Goal: Navigation & Orientation: Find specific page/section

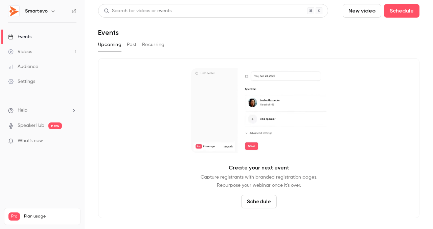
click at [133, 49] on button "Past" at bounding box center [132, 44] width 10 height 11
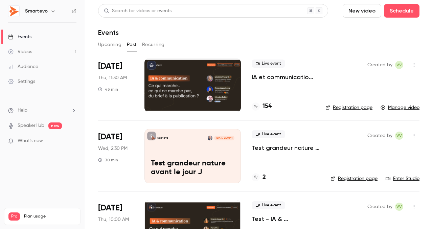
scroll to position [5, 0]
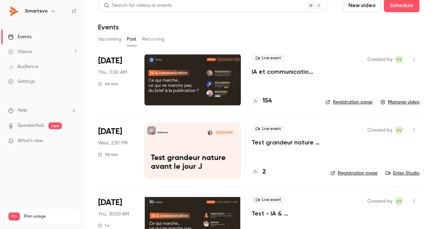
click at [268, 72] on p "IA et communication : ce qui marche, ce qui ne marche pas...du brief à la publi…" at bounding box center [283, 72] width 63 height 8
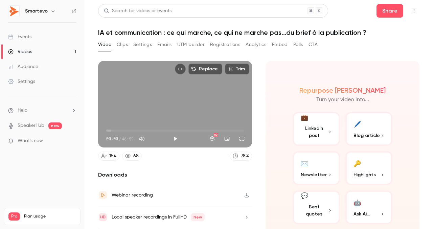
click at [182, 70] on icon "Embed video" at bounding box center [180, 69] width 5 height 5
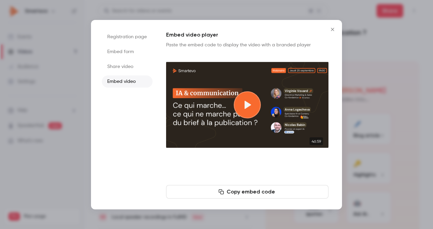
click at [330, 29] on icon "Close" at bounding box center [333, 29] width 8 height 5
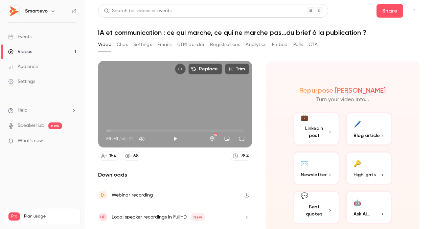
click at [148, 43] on button "Settings" at bounding box center [142, 44] width 19 height 11
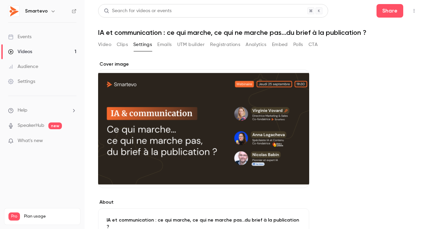
click at [210, 129] on div "Cover image" at bounding box center [203, 124] width 211 height 127
click at [0, 0] on input "Cover image" at bounding box center [0, 0] width 0 height 0
click at [411, 9] on button "Top Bar Actions" at bounding box center [414, 10] width 11 height 11
click at [345, 121] on div at bounding box center [216, 114] width 433 height 229
click at [252, 158] on div "Cover image" at bounding box center [203, 124] width 211 height 127
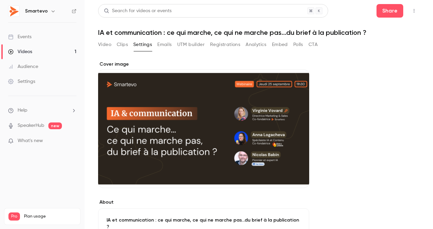
click at [0, 0] on input "Cover image" at bounding box center [0, 0] width 0 height 0
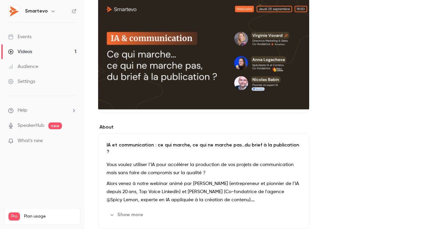
scroll to position [78, 0]
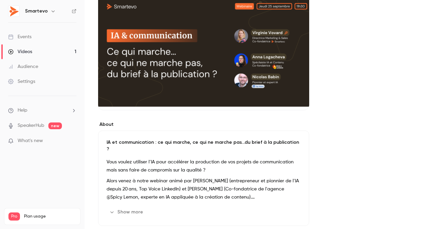
click at [38, 81] on link "Settings" at bounding box center [42, 81] width 85 height 15
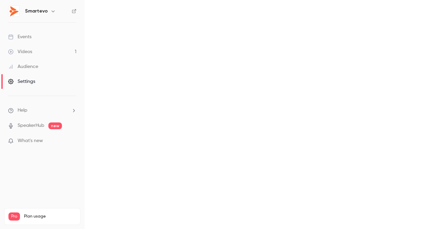
scroll to position [58, 0]
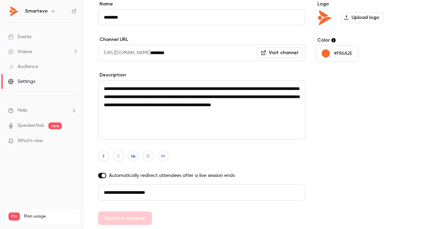
click at [42, 68] on link "Audience" at bounding box center [42, 66] width 85 height 15
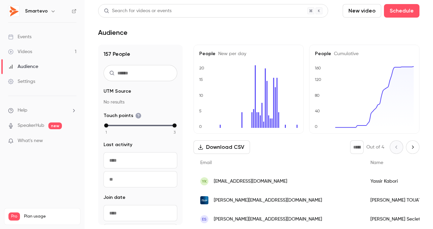
click at [41, 47] on link "Videos 1" at bounding box center [42, 51] width 85 height 15
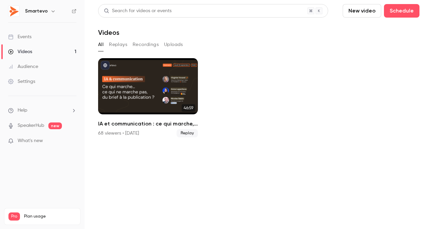
click at [118, 43] on button "Replays" at bounding box center [118, 44] width 18 height 11
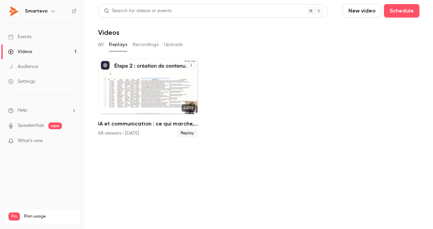
click at [193, 124] on h2 "IA et communication : ce qui marche, ce qui ne marche pas...du brief à la publi…" at bounding box center [148, 124] width 100 height 8
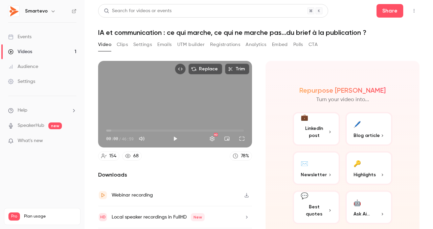
click at [238, 71] on button "Trim" at bounding box center [237, 69] width 24 height 11
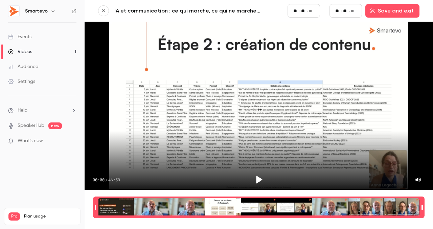
click at [381, 162] on div "00:00 / 46:59" at bounding box center [259, 175] width 349 height 28
click at [354, 201] on div "Time range selector" at bounding box center [259, 207] width 322 height 19
type input "****"
click at [106, 11] on icon "button" at bounding box center [103, 10] width 5 height 5
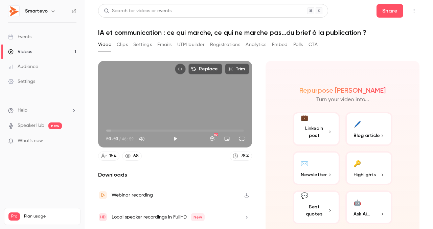
click at [33, 14] on h6 "Smartevo" at bounding box center [36, 11] width 23 height 7
click at [51, 9] on icon "button" at bounding box center [52, 10] width 5 height 5
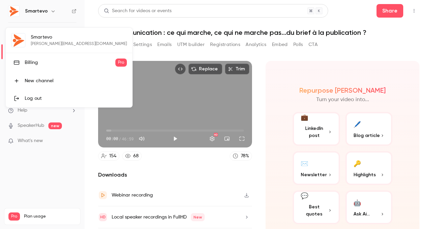
click at [66, 45] on div "Smartevo [PERSON_NAME][EMAIL_ADDRESS][DOMAIN_NAME] Billing Pro New channel Log …" at bounding box center [69, 68] width 127 height 80
click at [59, 62] on div "Billing" at bounding box center [70, 62] width 91 height 7
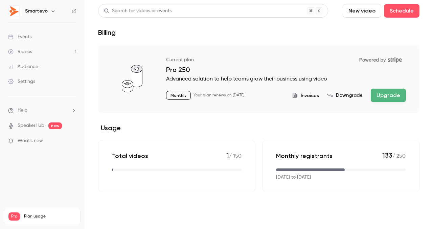
click at [33, 12] on h6 "Smartevo" at bounding box center [36, 11] width 23 height 7
click at [53, 11] on icon "button" at bounding box center [52, 10] width 5 height 5
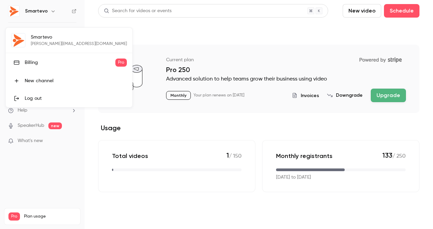
click at [43, 95] on div "Log out" at bounding box center [76, 98] width 102 height 7
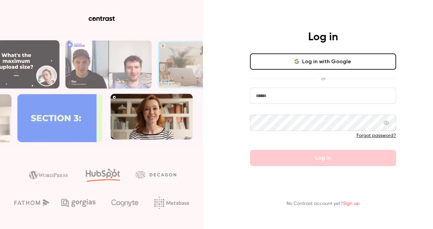
click at [258, 95] on input "email" at bounding box center [323, 96] width 146 height 16
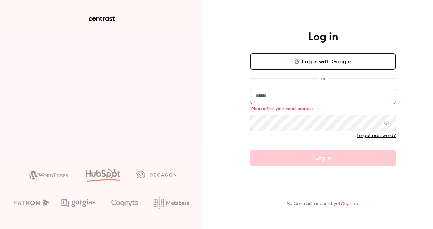
type input "*******"
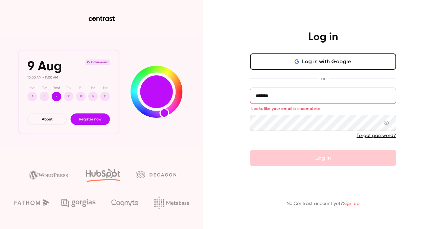
click at [293, 95] on input "*******" at bounding box center [323, 96] width 146 height 16
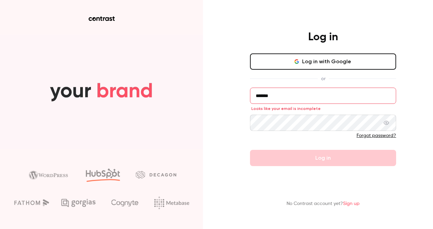
drag, startPoint x: 292, startPoint y: 100, endPoint x: 245, endPoint y: 92, distance: 47.0
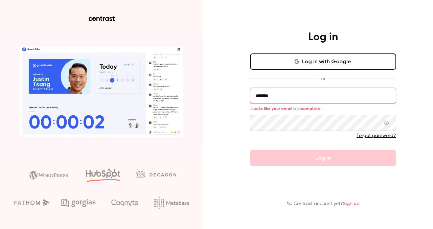
click at [245, 92] on div "Log in Log in with Google or ******* Looks like your email is incomplete Forgot…" at bounding box center [323, 98] width 176 height 136
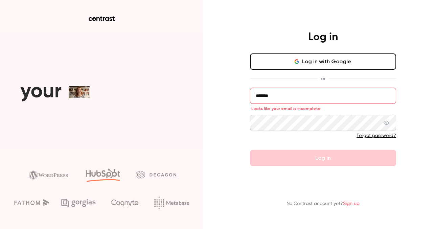
click at [304, 61] on button "Log in with Google" at bounding box center [323, 61] width 146 height 16
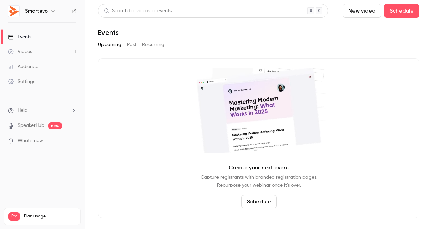
click at [36, 80] on link "Settings" at bounding box center [42, 81] width 85 height 15
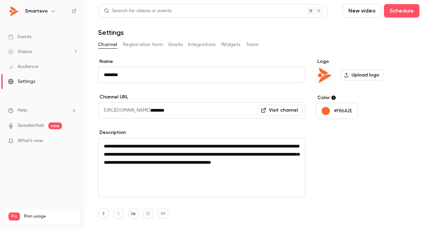
scroll to position [58, 0]
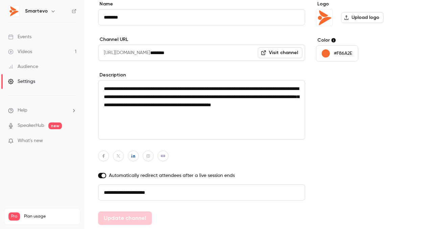
click at [46, 13] on div "Smartevo" at bounding box center [45, 11] width 41 height 8
click at [50, 11] on icon "button" at bounding box center [52, 10] width 5 height 5
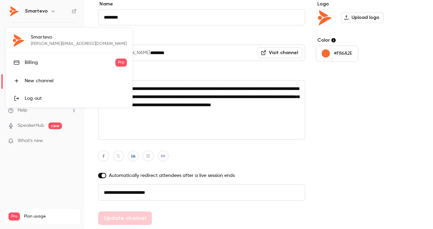
click at [57, 44] on div "Smartevo [PERSON_NAME][EMAIL_ADDRESS][DOMAIN_NAME] Billing Pro New channel Log …" at bounding box center [69, 68] width 127 height 80
click at [316, 80] on div at bounding box center [216, 114] width 433 height 229
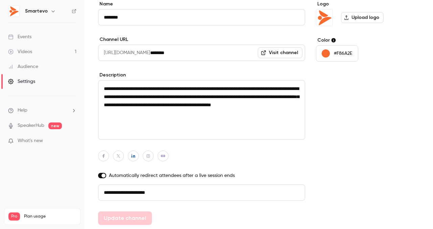
click at [37, 214] on span "Plan usage" at bounding box center [50, 216] width 52 height 5
click at [35, 139] on span "What's new" at bounding box center [30, 140] width 25 height 7
click at [42, 109] on li "Help" at bounding box center [42, 110] width 68 height 7
click at [67, 148] on div at bounding box center [216, 114] width 433 height 229
click at [34, 64] on div "Audience" at bounding box center [23, 66] width 30 height 7
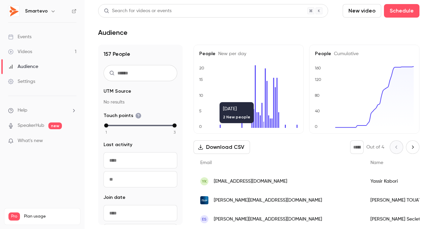
click at [35, 42] on link "Events" at bounding box center [42, 36] width 85 height 15
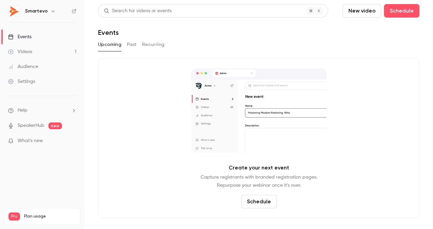
click at [133, 45] on button "Past" at bounding box center [132, 44] width 10 height 11
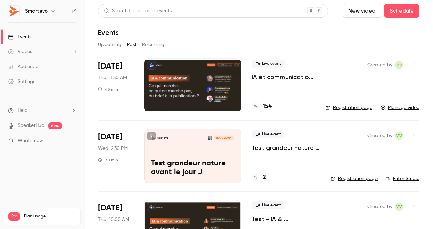
click at [346, 108] on link "Registration page" at bounding box center [349, 107] width 47 height 7
